Goal: Task Accomplishment & Management: Complete application form

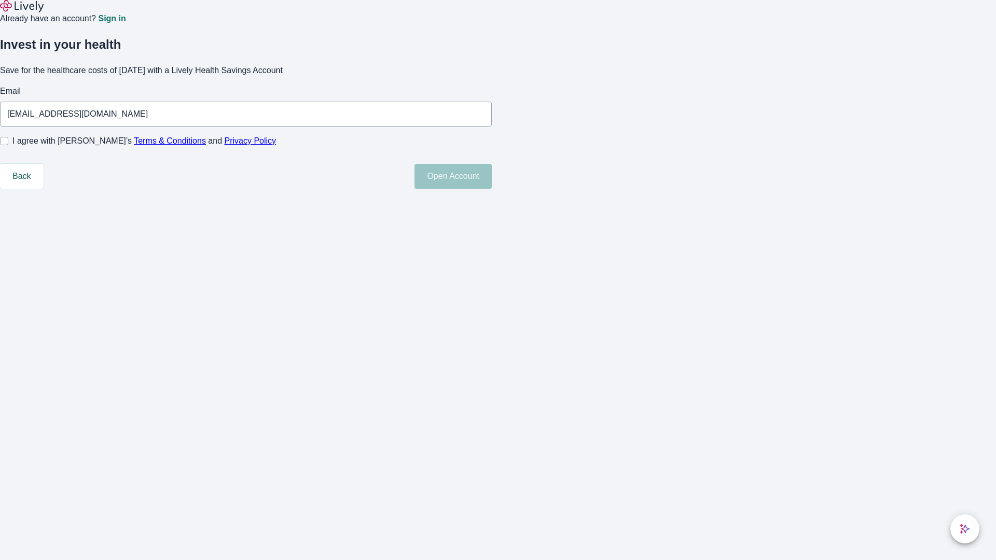
click at [8, 145] on input "I agree with Lively’s Terms & Conditions and Privacy Policy" at bounding box center [4, 141] width 8 height 8
checkbox input "true"
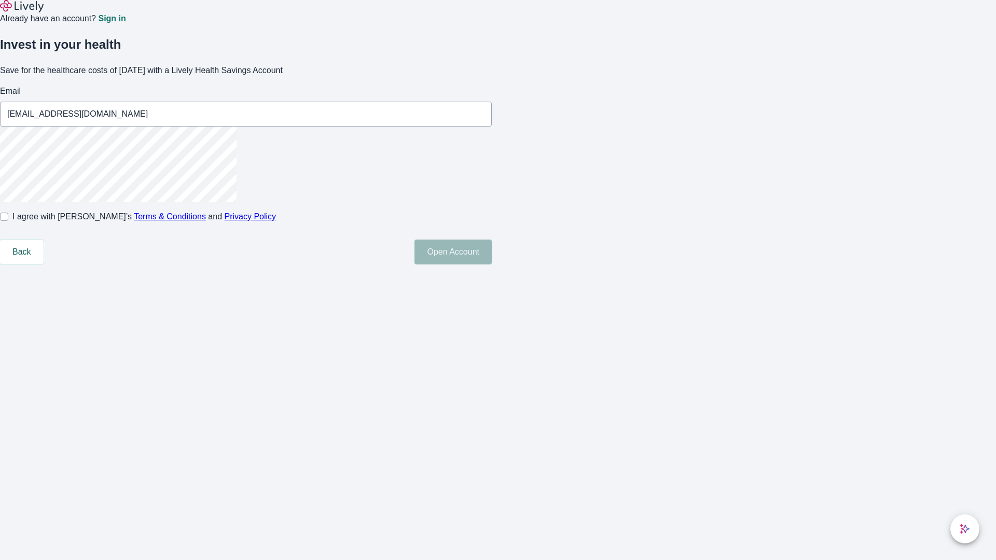
click at [492, 265] on button "Open Account" at bounding box center [453, 252] width 77 height 25
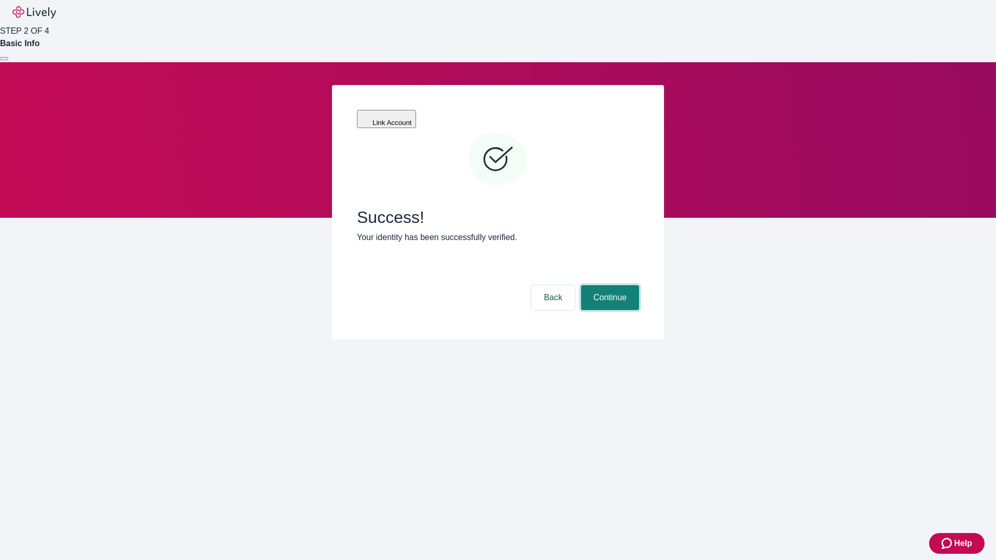
click at [609, 285] on button "Continue" at bounding box center [610, 297] width 58 height 25
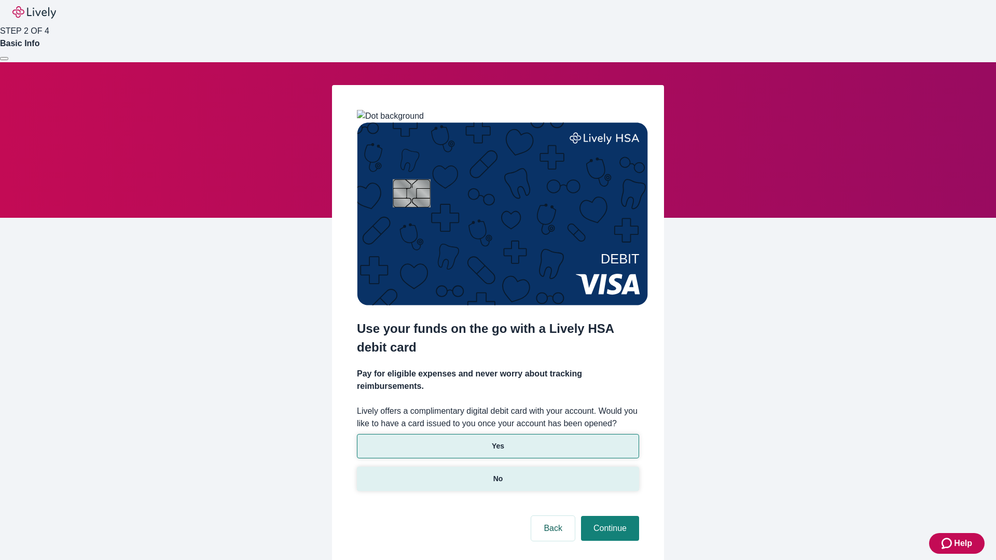
click at [498, 474] on p "No" at bounding box center [498, 479] width 10 height 11
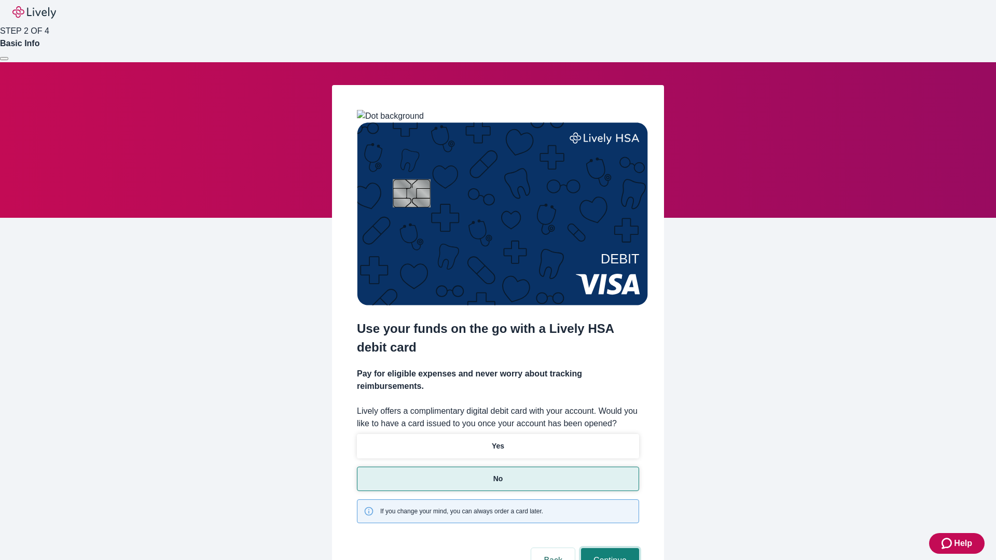
click at [609, 548] on button "Continue" at bounding box center [610, 560] width 58 height 25
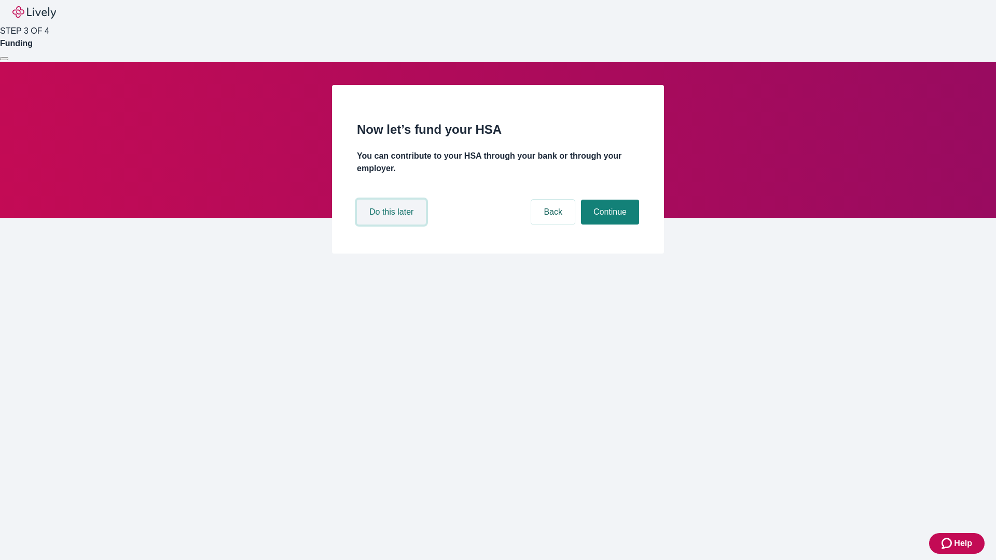
click at [393, 225] on button "Do this later" at bounding box center [391, 212] width 69 height 25
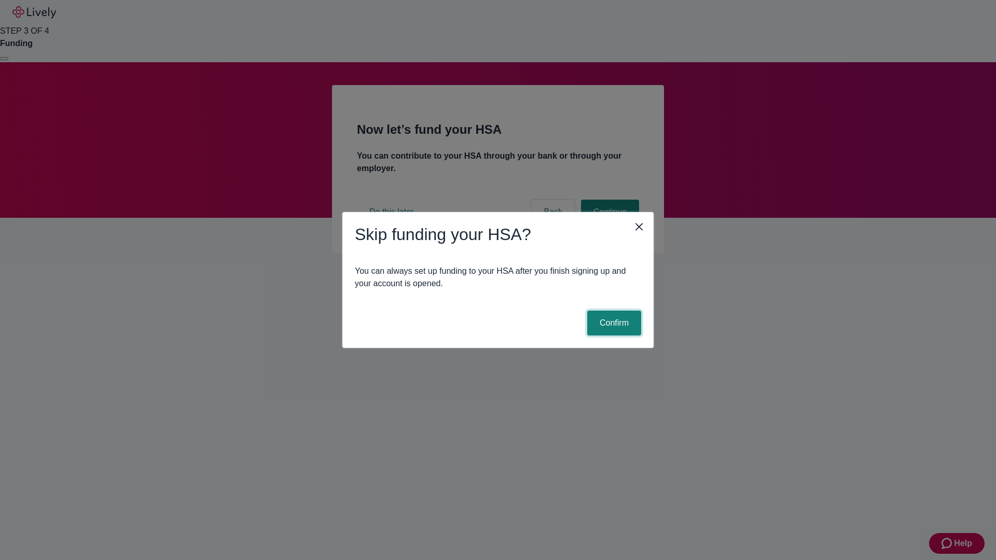
click at [613, 323] on button "Confirm" at bounding box center [614, 323] width 54 height 25
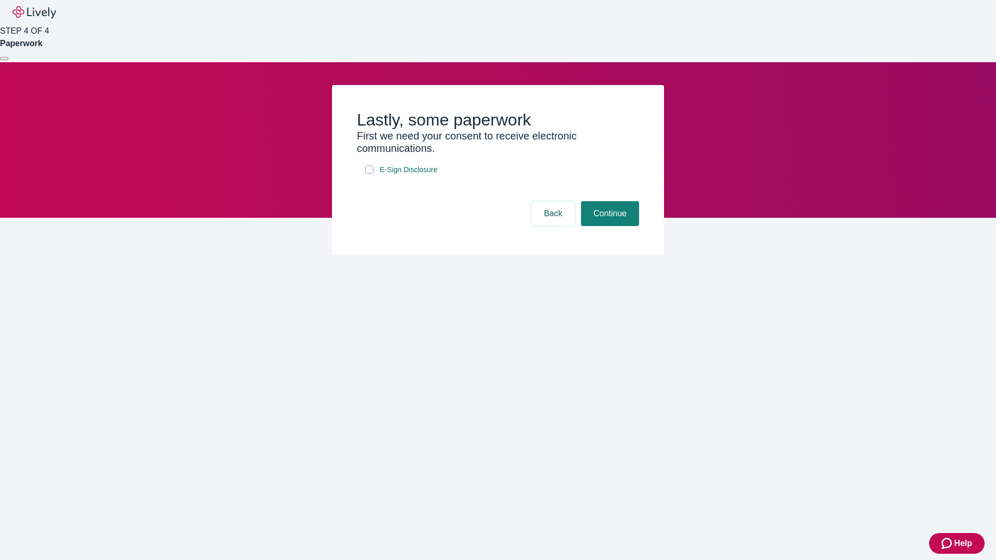
click at [369, 174] on input "E-Sign Disclosure" at bounding box center [369, 170] width 8 height 8
checkbox input "true"
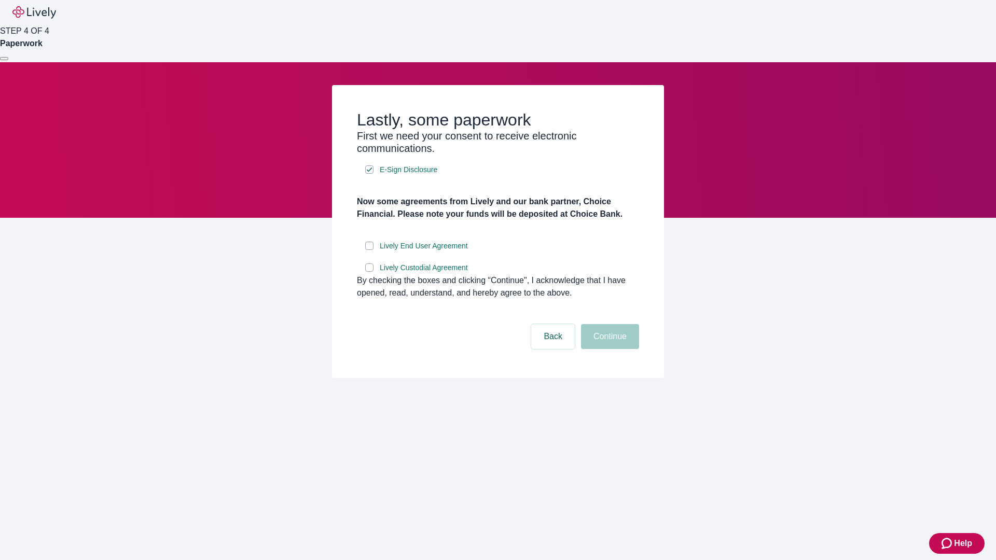
click at [369, 250] on input "Lively End User Agreement" at bounding box center [369, 246] width 8 height 8
checkbox input "true"
click at [369, 272] on input "Lively Custodial Agreement" at bounding box center [369, 268] width 8 height 8
checkbox input "true"
click at [609, 349] on button "Continue" at bounding box center [610, 336] width 58 height 25
